Goal: Check status: Check status

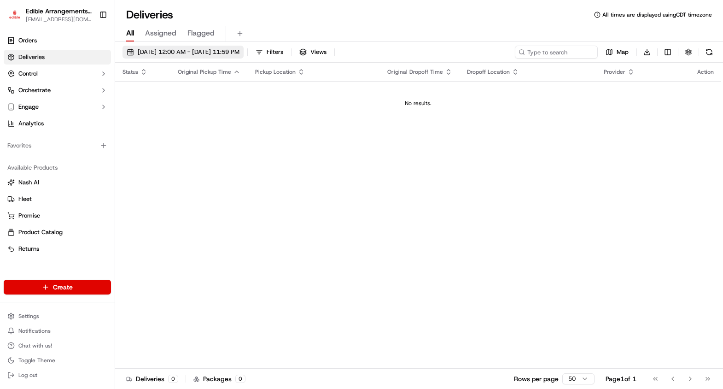
click at [143, 52] on span "[DATE] 12:00 AM - [DATE] 11:59 PM" at bounding box center [189, 52] width 102 height 8
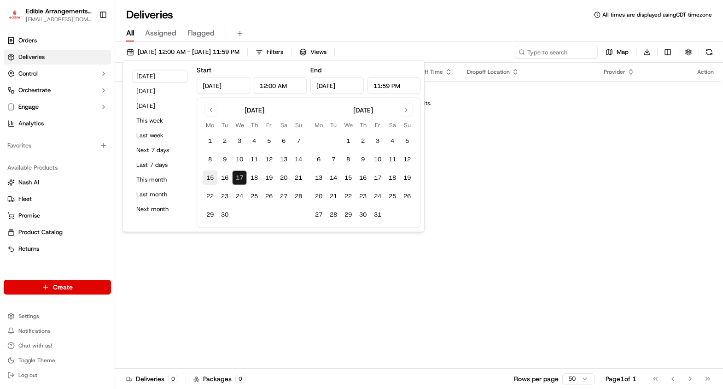
click at [209, 177] on button "15" at bounding box center [210, 177] width 15 height 15
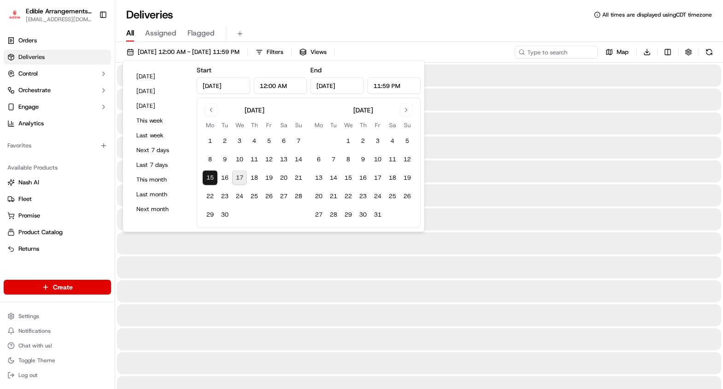
type input "[DATE]"
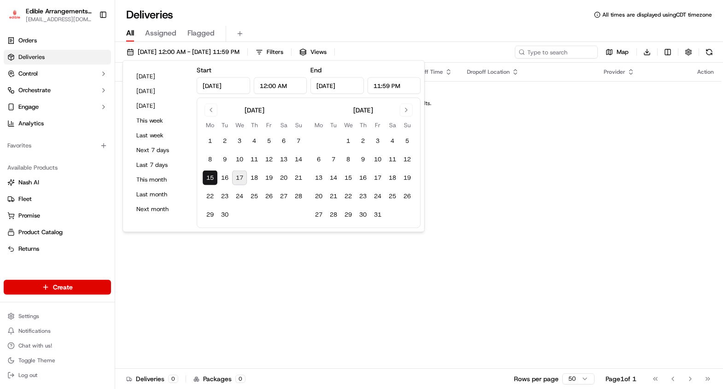
click at [358, 111] on div "[DATE]" at bounding box center [363, 109] width 20 height 9
click at [340, 90] on input "[DATE]" at bounding box center [336, 85] width 53 height 17
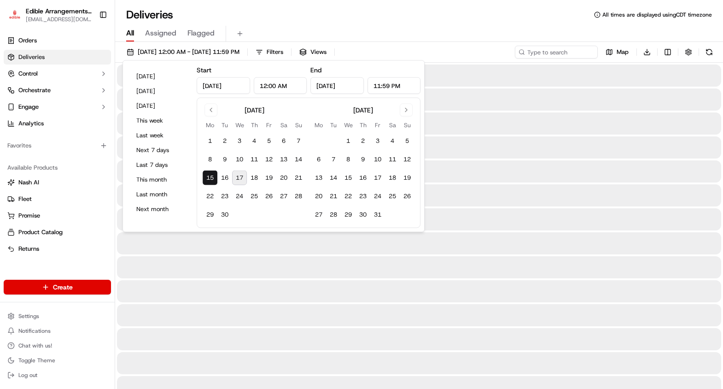
click at [236, 177] on button "17" at bounding box center [239, 177] width 15 height 15
type input "[DATE]"
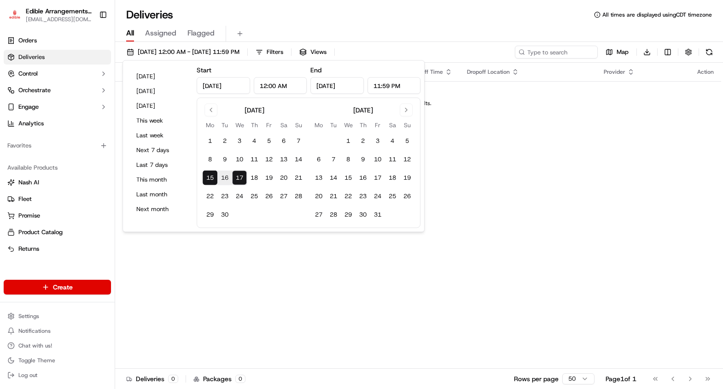
click at [204, 86] on input "[DATE]" at bounding box center [223, 85] width 53 height 17
click at [205, 157] on button "8" at bounding box center [210, 159] width 15 height 15
type input "[DATE]"
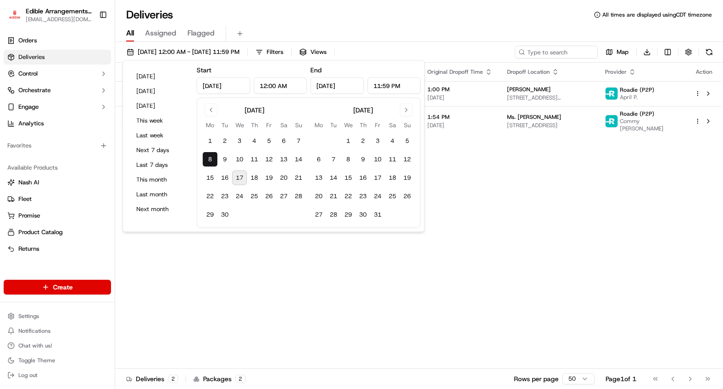
drag, startPoint x: 331, startPoint y: 88, endPoint x: 330, endPoint y: 93, distance: 5.6
click at [331, 87] on input "[DATE]" at bounding box center [336, 85] width 53 height 17
click at [238, 178] on button "17" at bounding box center [239, 177] width 15 height 15
type input "[DATE]"
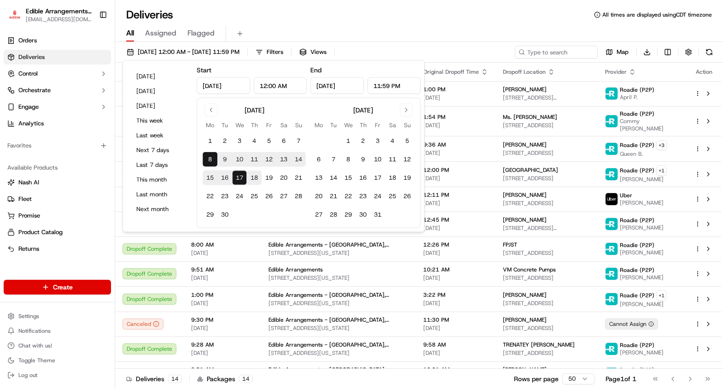
click at [255, 177] on button "18" at bounding box center [254, 177] width 15 height 15
type input "[DATE]"
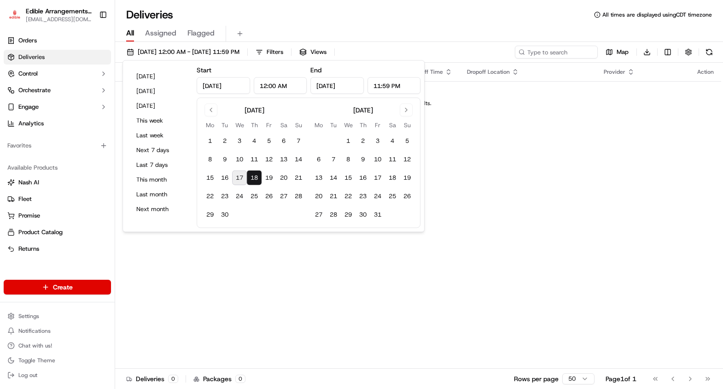
click at [221, 81] on input "[DATE]" at bounding box center [223, 85] width 53 height 17
click at [208, 157] on button "8" at bounding box center [210, 159] width 15 height 15
type input "[DATE]"
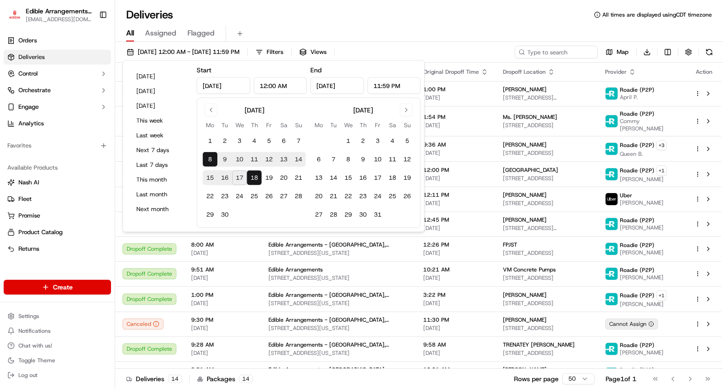
click at [248, 212] on td at bounding box center [254, 214] width 15 height 15
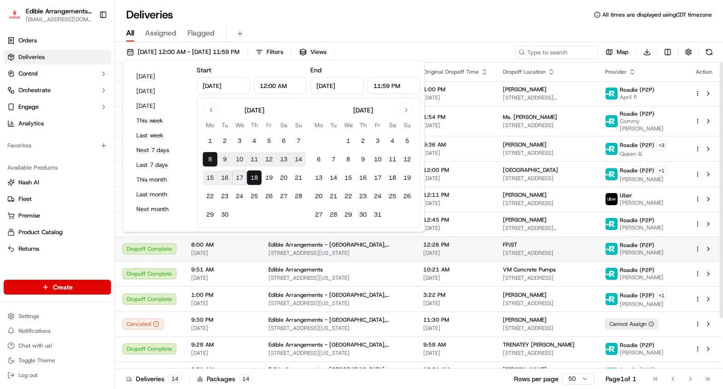
click at [249, 241] on span "8:00 AM" at bounding box center [222, 244] width 63 height 7
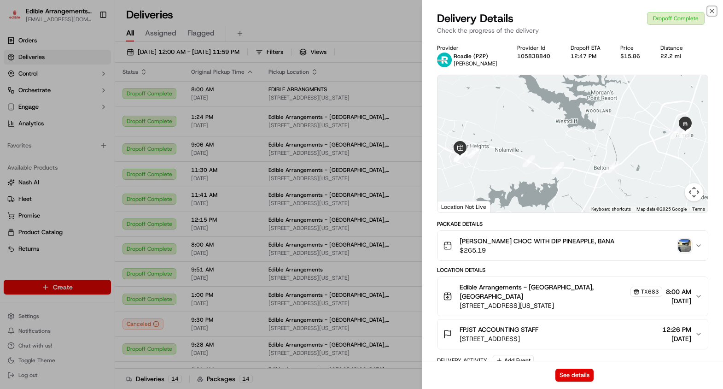
drag, startPoint x: 711, startPoint y: 7, endPoint x: 662, endPoint y: 33, distance: 55.0
click at [713, 11] on icon "button" at bounding box center [711, 10] width 7 height 7
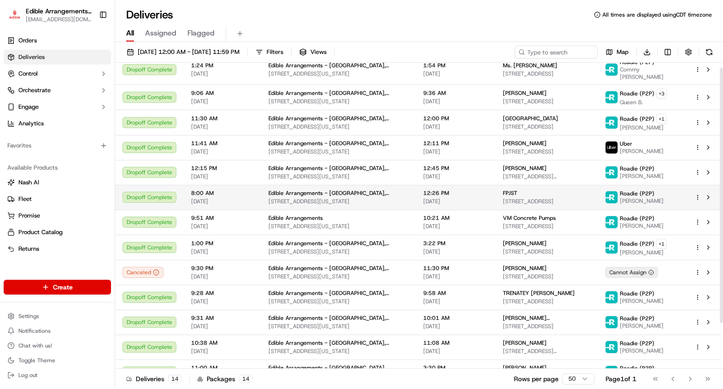
scroll to position [60, 0]
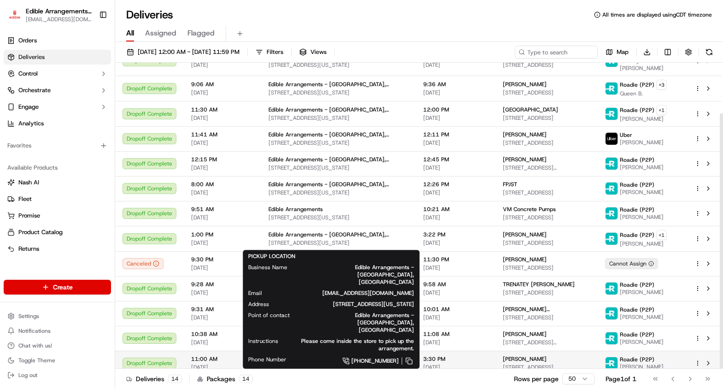
click at [341, 363] on span "[STREET_ADDRESS][US_STATE]" at bounding box center [338, 366] width 140 height 7
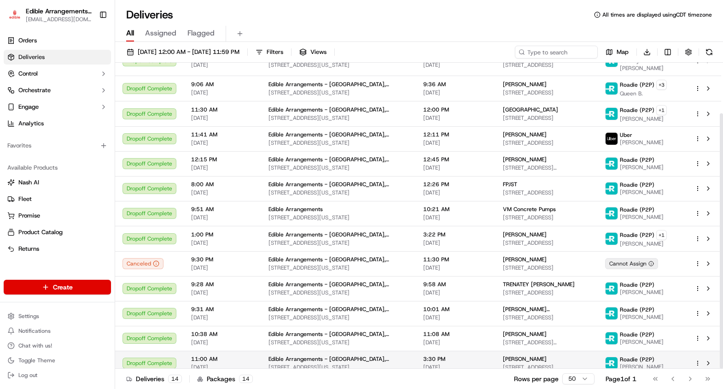
click at [341, 355] on div "Edible Arrangements - [GEOGRAPHIC_DATA], [GEOGRAPHIC_DATA] [STREET_ADDRESS][US_…" at bounding box center [338, 363] width 140 height 16
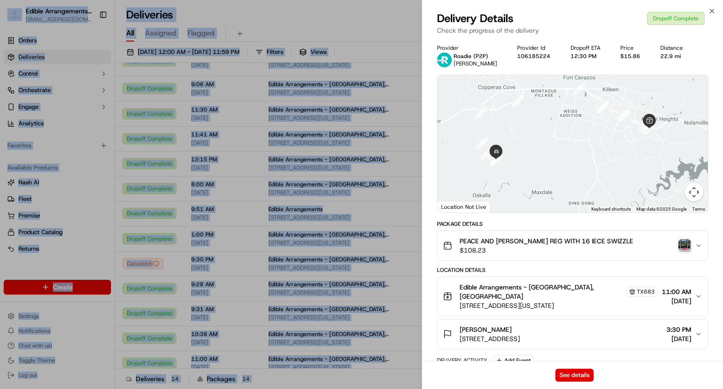
click at [683, 243] on img "button" at bounding box center [684, 245] width 13 height 13
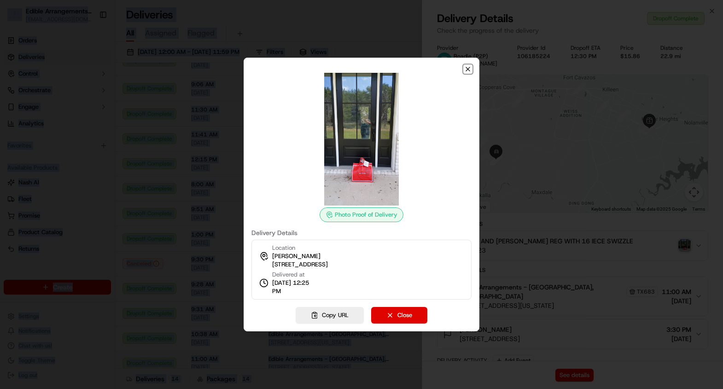
click at [467, 70] on icon "button" at bounding box center [467, 68] width 7 height 7
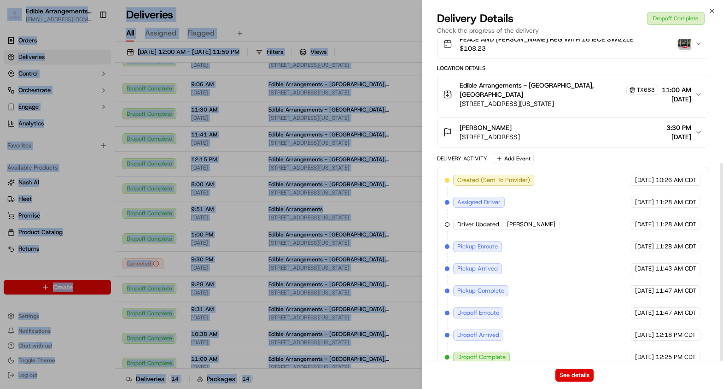
scroll to position [202, 0]
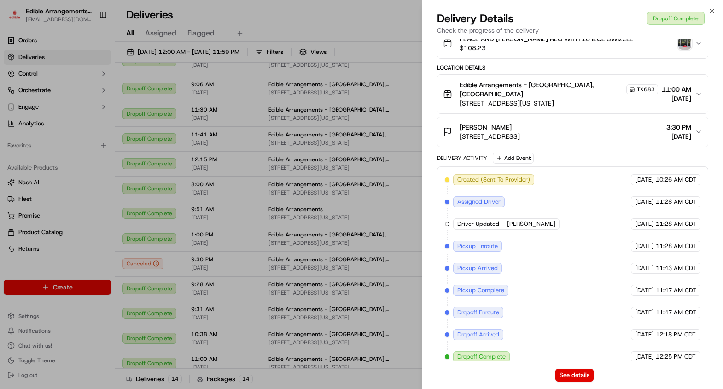
click at [708, 7] on div "Close Delivery Details Dropoff Complete Check the progress of the delivery Prov…" at bounding box center [572, 194] width 301 height 389
drag, startPoint x: 712, startPoint y: 13, endPoint x: 702, endPoint y: 4, distance: 13.0
click at [712, 14] on icon "button" at bounding box center [711, 10] width 7 height 7
